Goal: Navigation & Orientation: Find specific page/section

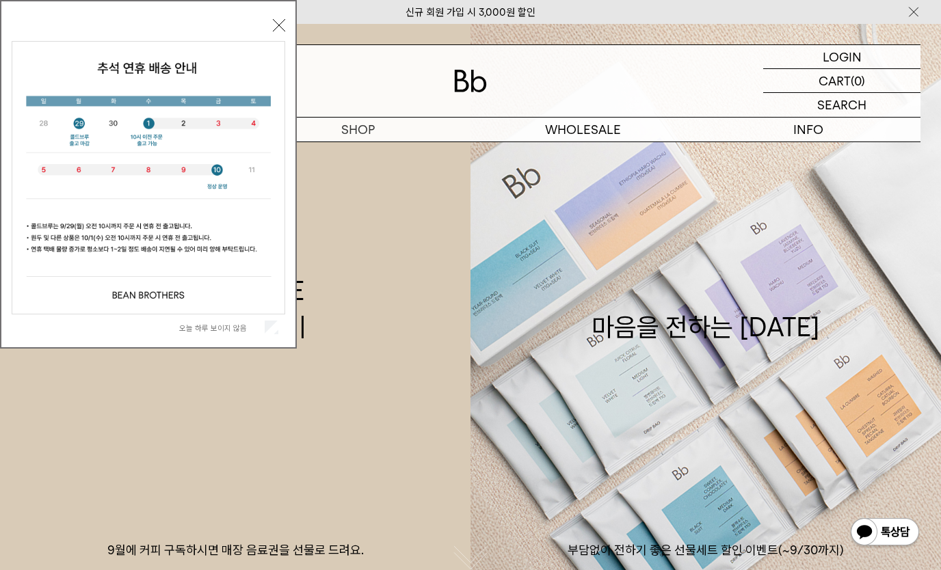
click at [283, 326] on div "오늘 하루 보이지 않음" at bounding box center [149, 328] width 274 height 26
click at [261, 328] on label "오늘 하루 보이지 않음" at bounding box center [220, 329] width 83 height 10
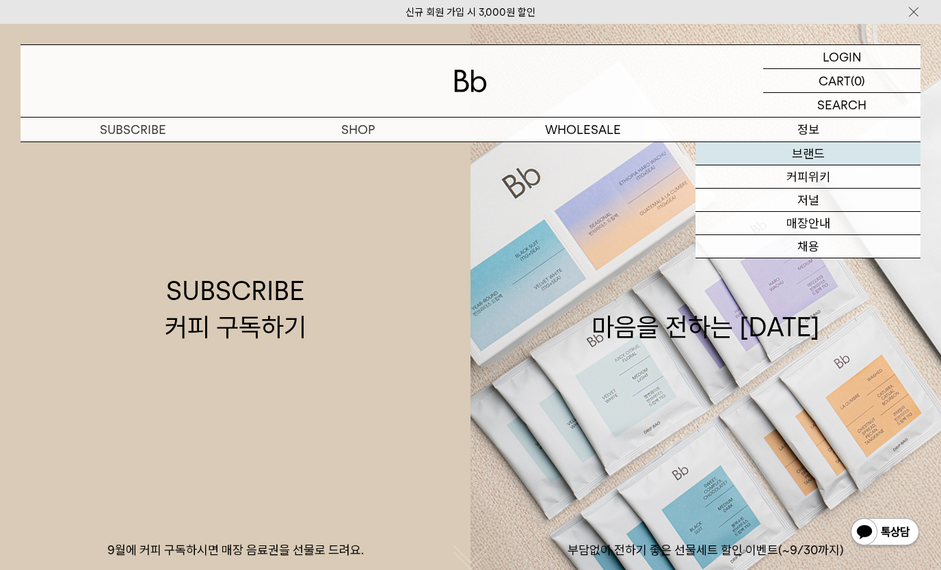
click at [829, 143] on link "브랜드" at bounding box center [808, 153] width 225 height 23
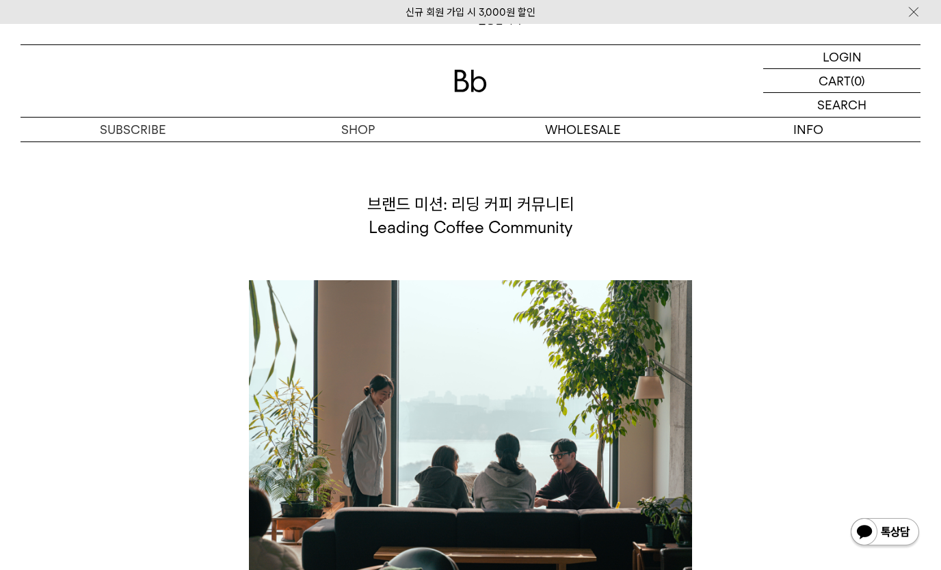
scroll to position [2595, 0]
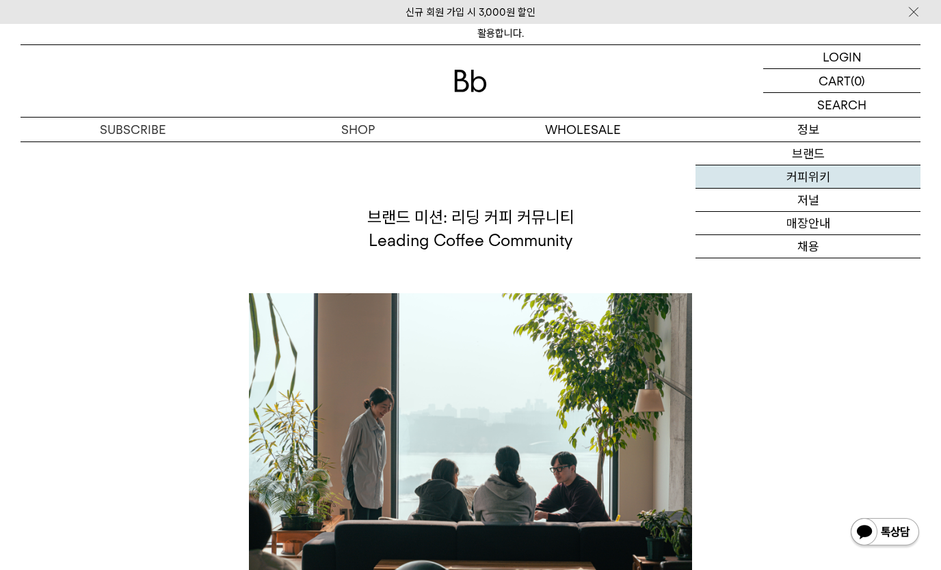
click at [824, 179] on link "커피위키" at bounding box center [808, 177] width 225 height 23
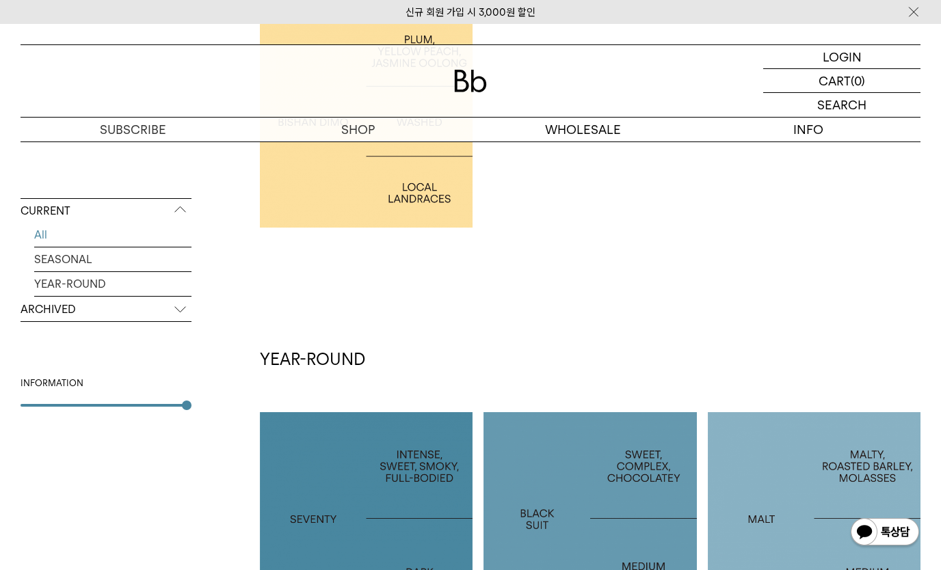
scroll to position [631, 0]
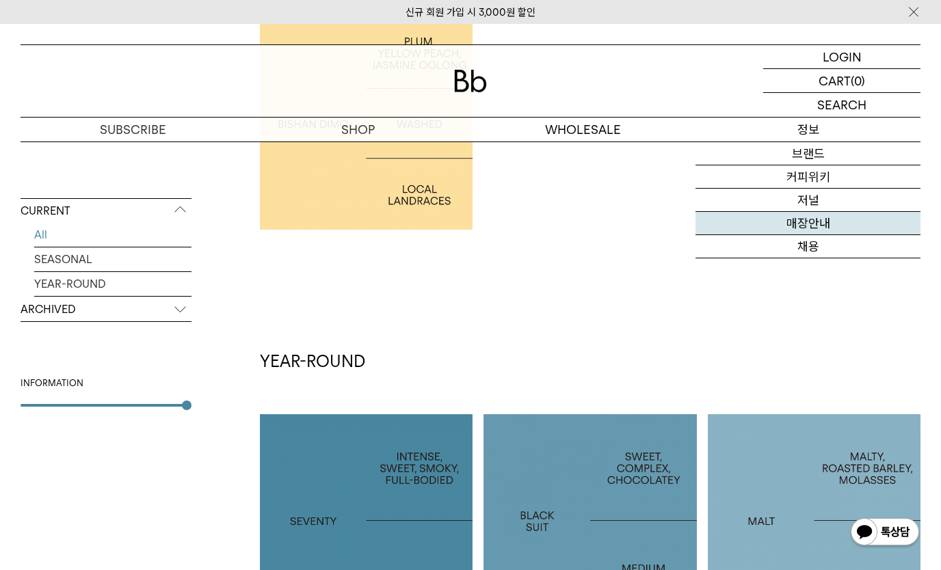
click at [828, 230] on link "매장안내" at bounding box center [808, 223] width 225 height 23
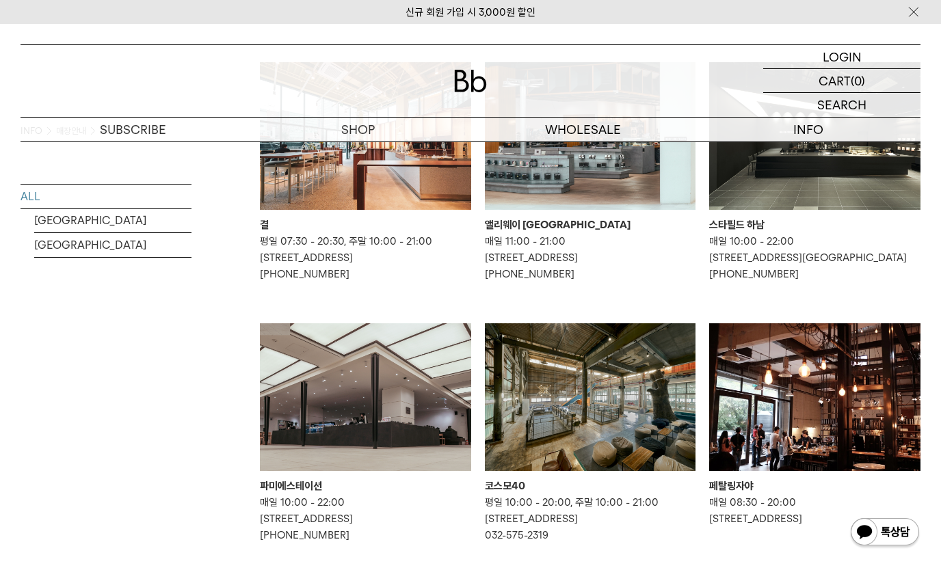
scroll to position [484, 0]
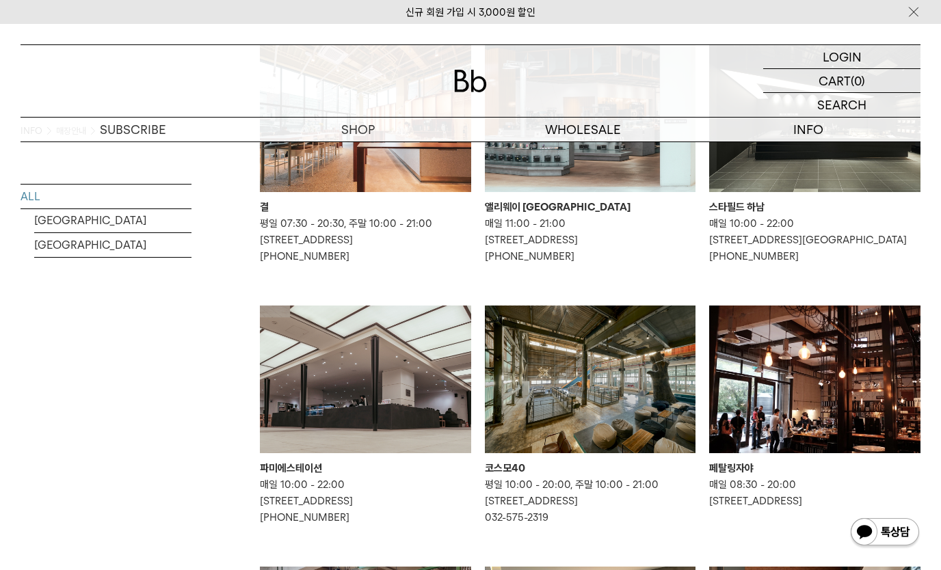
click at [529, 203] on div "앨리웨이 인천" at bounding box center [590, 207] width 211 height 16
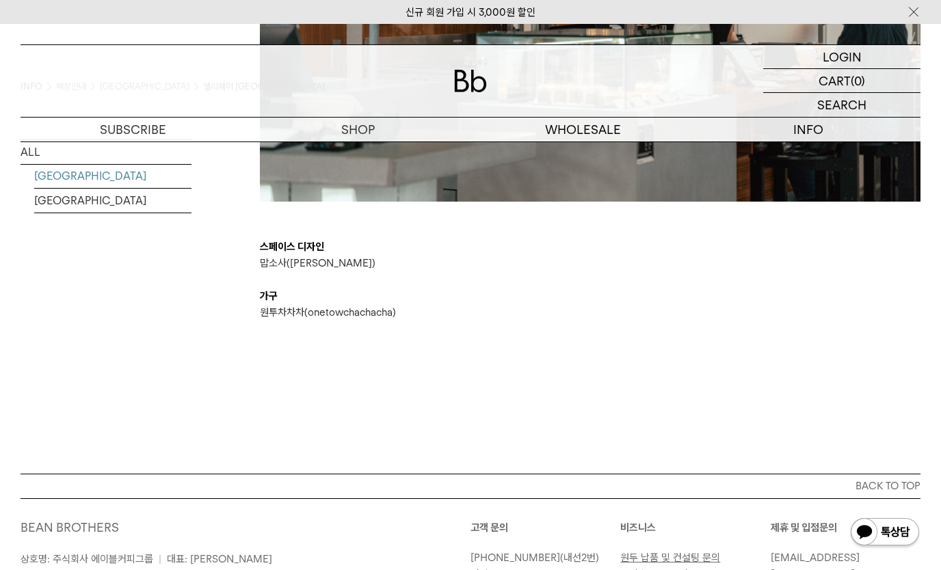
scroll to position [2588, 0]
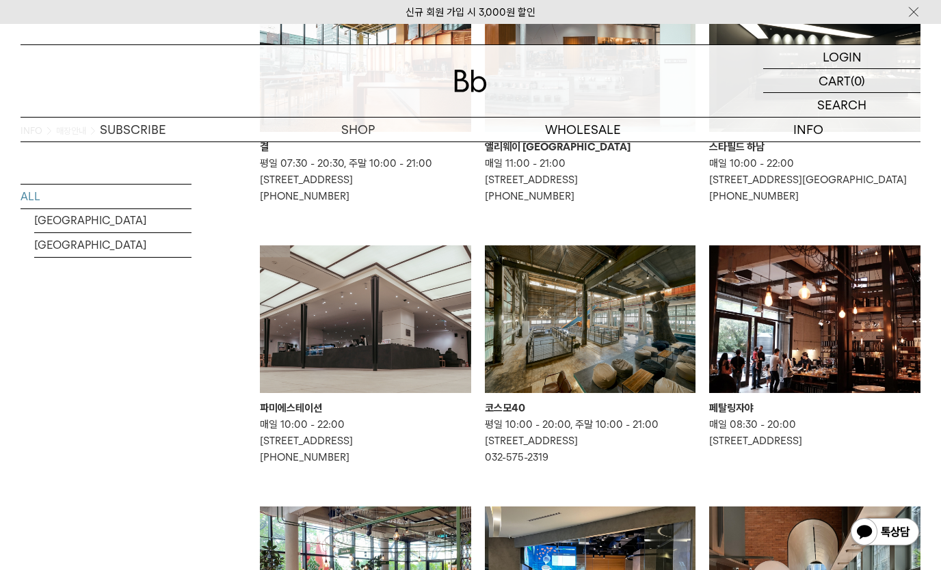
scroll to position [568, 0]
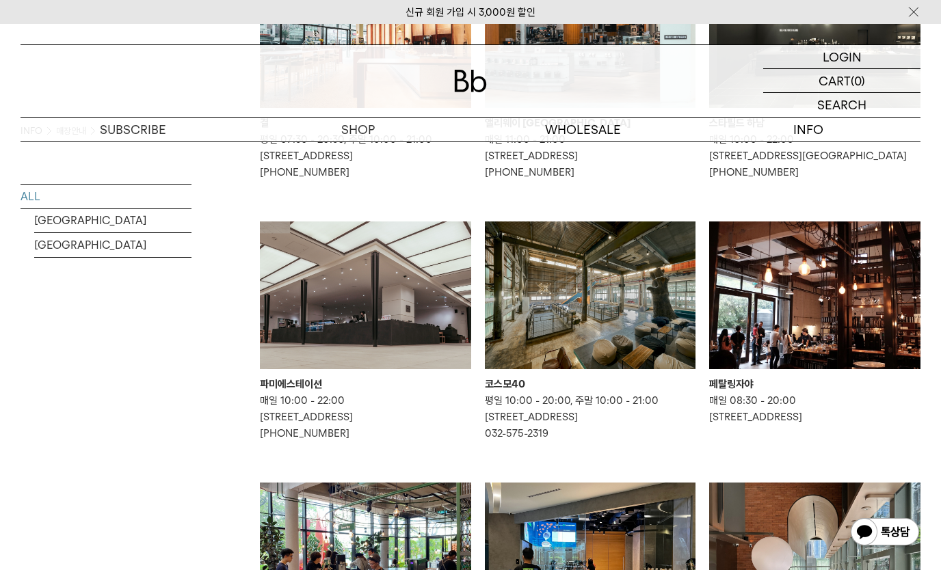
click at [505, 393] on div "코스모40" at bounding box center [590, 384] width 211 height 16
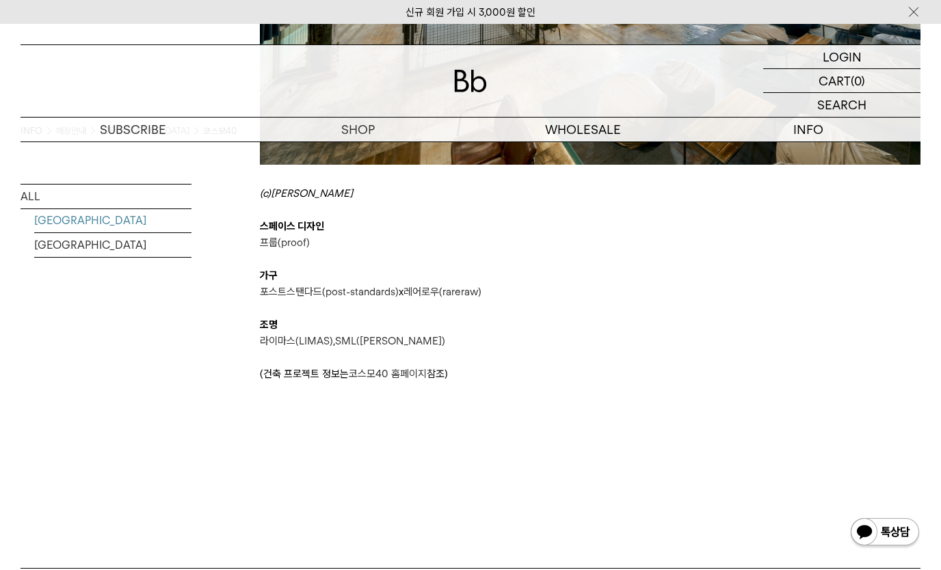
scroll to position [820, 0]
